Goal: Information Seeking & Learning: Learn about a topic

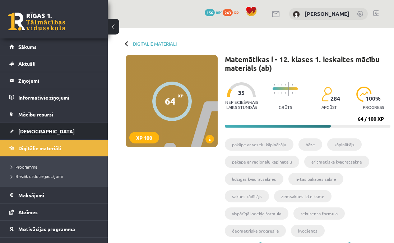
click at [28, 133] on span "[DEMOGRAPHIC_DATA]" at bounding box center [46, 131] width 56 height 6
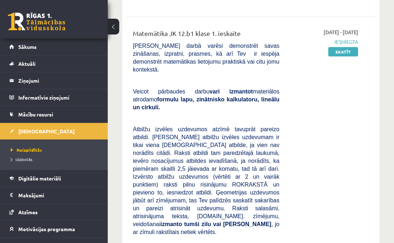
scroll to position [288, 0]
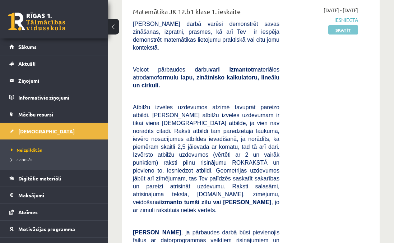
click at [343, 35] on link "Skatīt" at bounding box center [344, 29] width 30 height 9
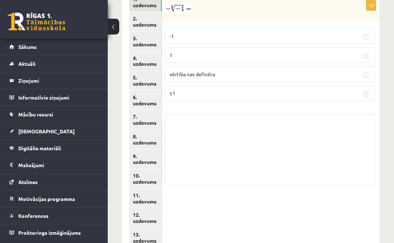
scroll to position [359, 0]
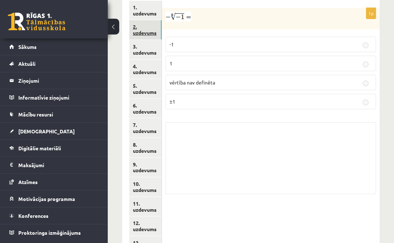
click at [143, 20] on link "2. uzdevums" at bounding box center [145, 29] width 32 height 19
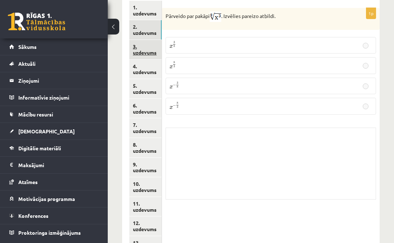
click at [147, 46] on link "3. uzdevums" at bounding box center [145, 49] width 32 height 19
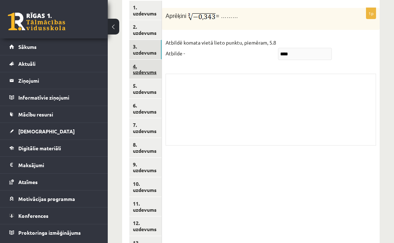
click at [148, 60] on link "4. uzdevums" at bounding box center [145, 69] width 32 height 19
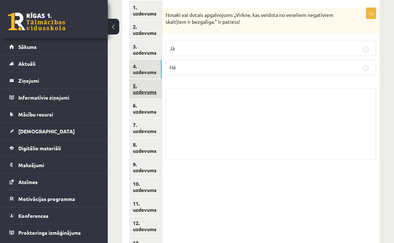
click at [150, 79] on link "5. uzdevums" at bounding box center [145, 88] width 32 height 19
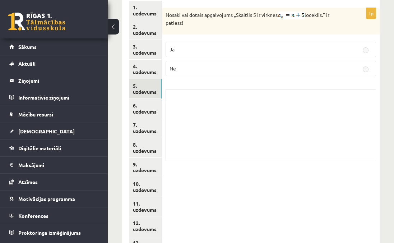
click at [151, 90] on ul "1. uzdevums 2. uzdevums 3. uzdevums 4. uzdevums 5. uzdevums 6. uzdevums 7. uzde…" at bounding box center [145, 148] width 33 height 295
click at [151, 99] on link "6. uzdevums" at bounding box center [145, 108] width 32 height 19
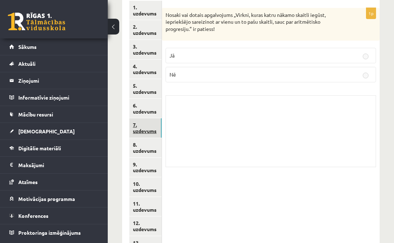
click at [152, 123] on link "7. uzdevums" at bounding box center [145, 127] width 32 height 19
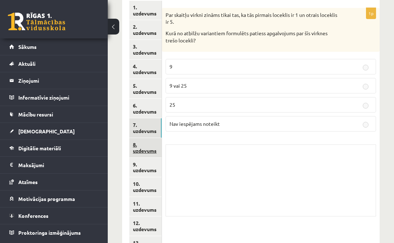
click at [152, 138] on link "8. uzdevums" at bounding box center [145, 147] width 32 height 19
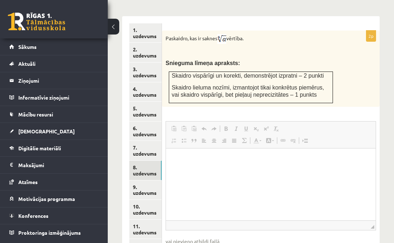
scroll to position [332, 0]
